Goal: Task Accomplishment & Management: Manage account settings

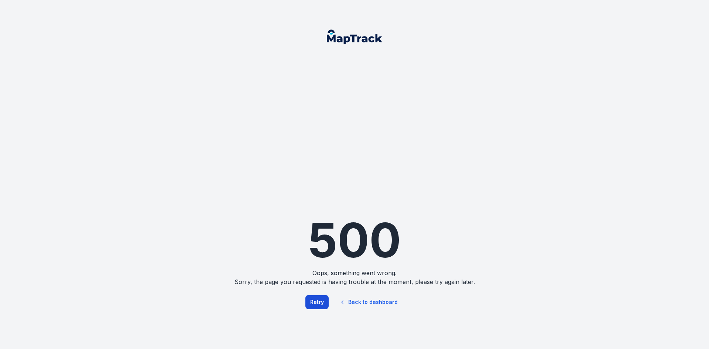
click at [318, 303] on button "Retry" at bounding box center [316, 302] width 23 height 14
click at [376, 301] on link "Back to dashboard" at bounding box center [368, 301] width 71 height 17
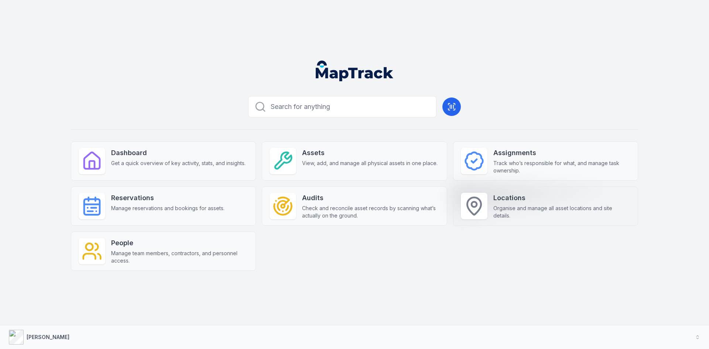
click at [498, 207] on span "Organise and manage all asset locations and site details." at bounding box center [561, 211] width 137 height 15
